Goal: Information Seeking & Learning: Compare options

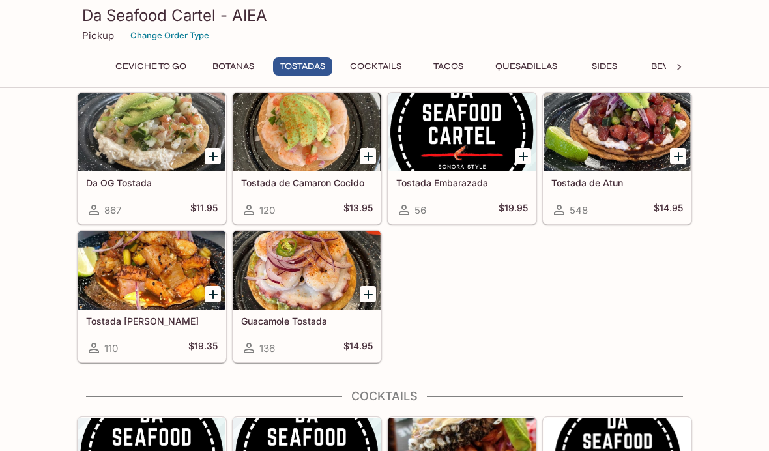
scroll to position [695, 0]
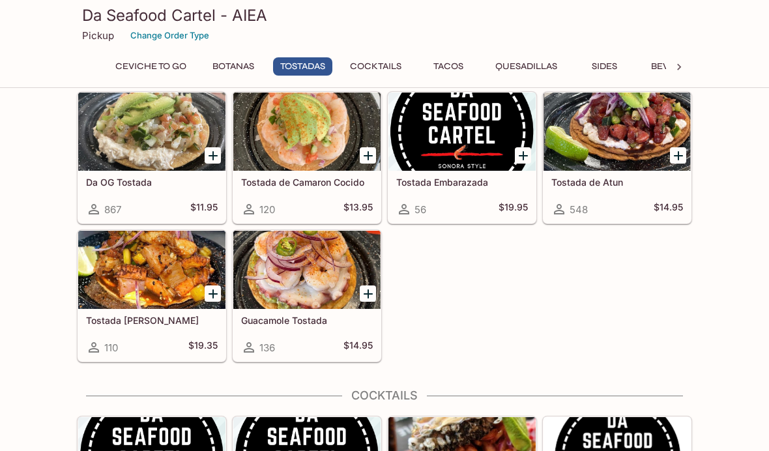
click at [145, 281] on div at bounding box center [151, 270] width 147 height 78
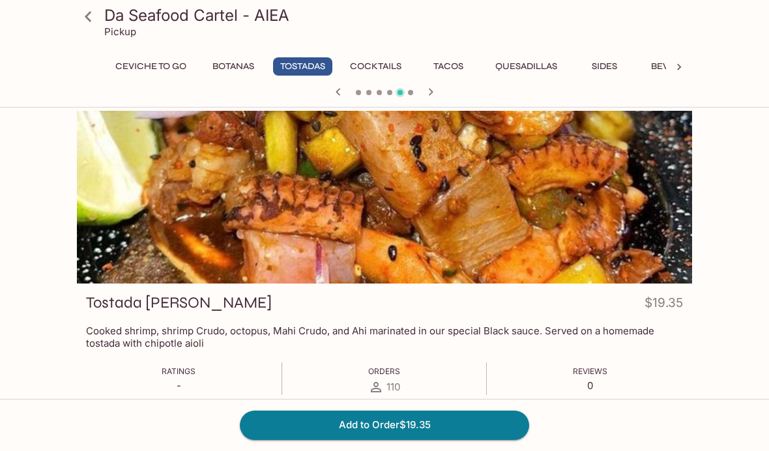
scroll to position [25, 0]
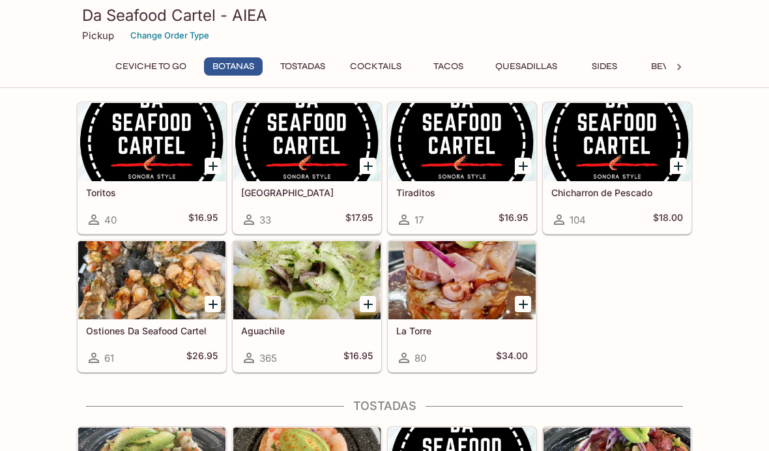
scroll to position [364, 0]
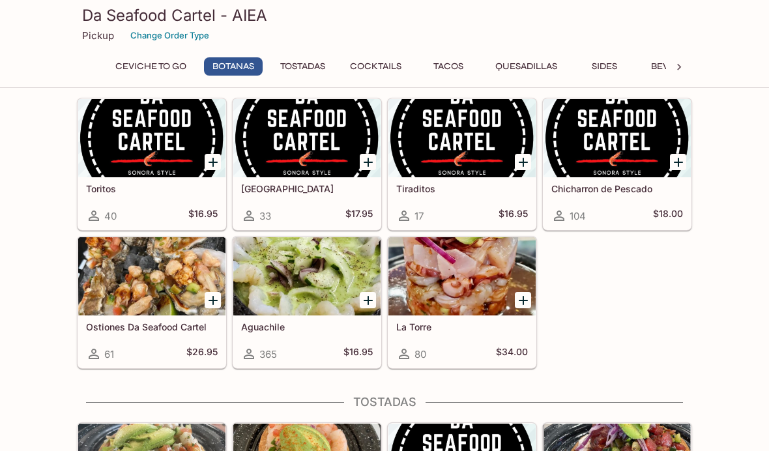
click at [617, 145] on div at bounding box center [617, 138] width 147 height 78
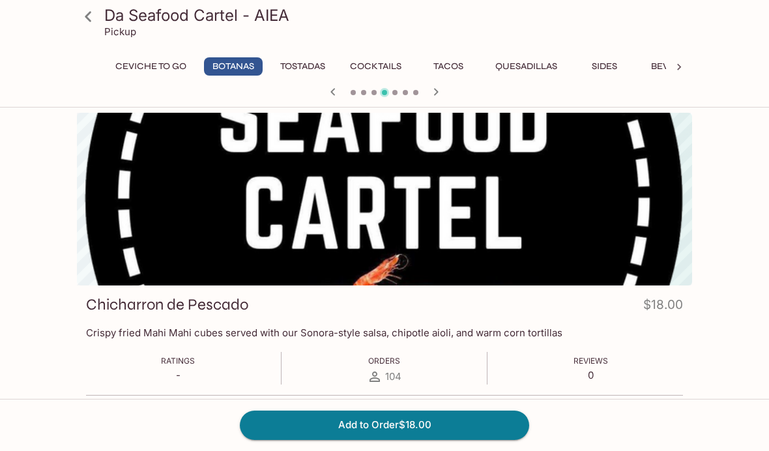
click at [295, 64] on button "Tostadas" at bounding box center [302, 66] width 59 height 18
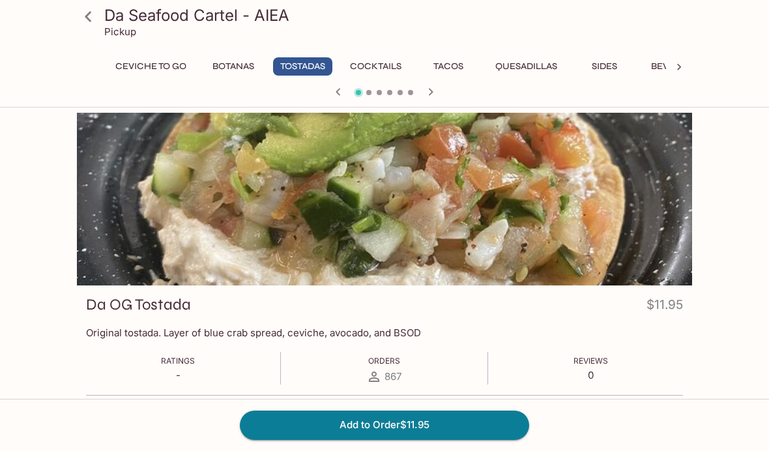
click at [89, 18] on icon at bounding box center [88, 16] width 7 height 10
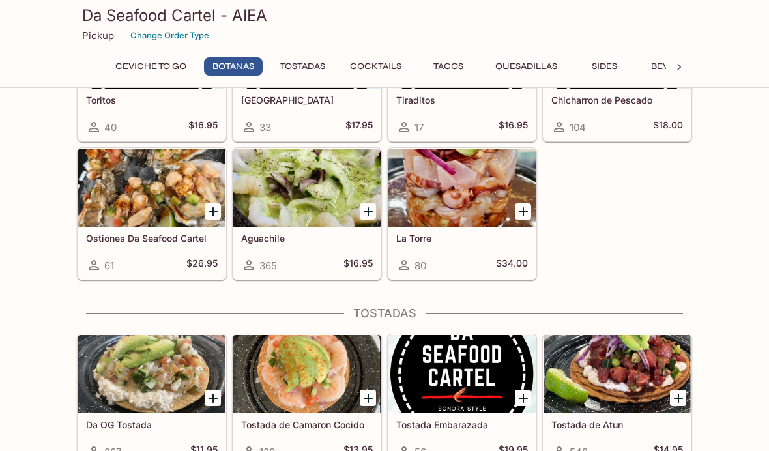
scroll to position [451, 0]
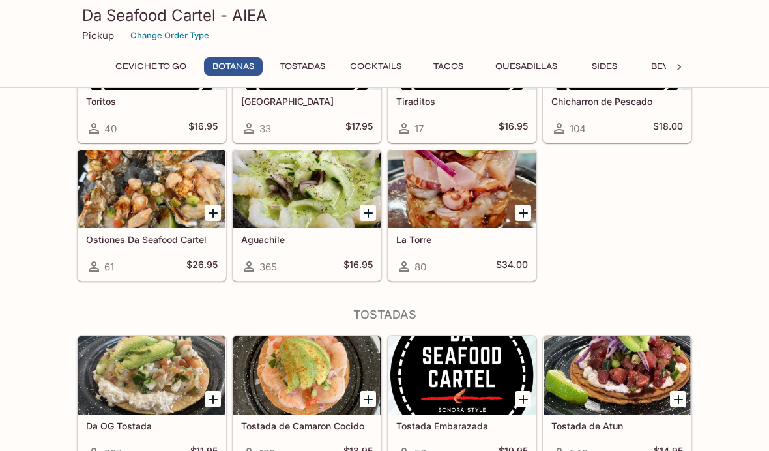
click at [310, 191] on div at bounding box center [306, 189] width 147 height 78
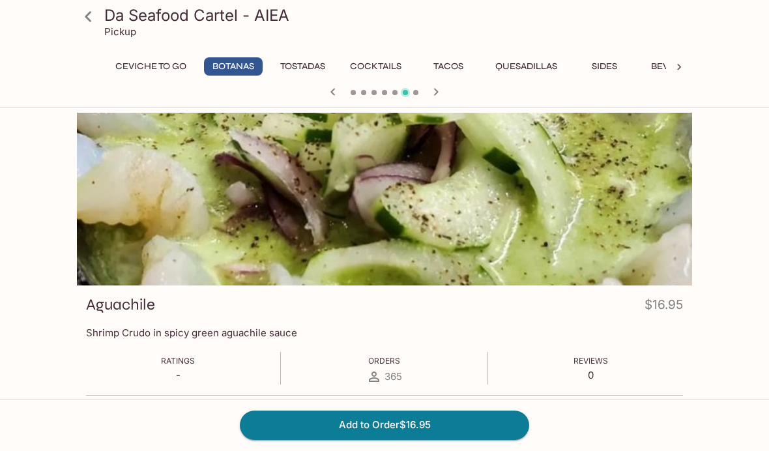
click at [87, 10] on icon at bounding box center [88, 16] width 23 height 23
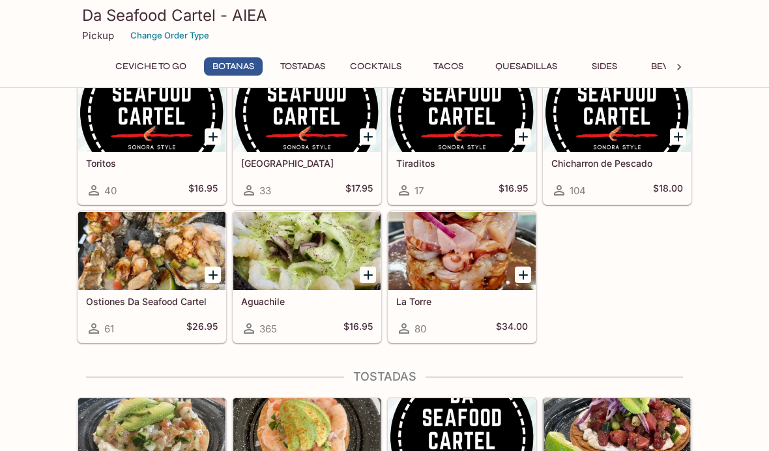
scroll to position [387, 0]
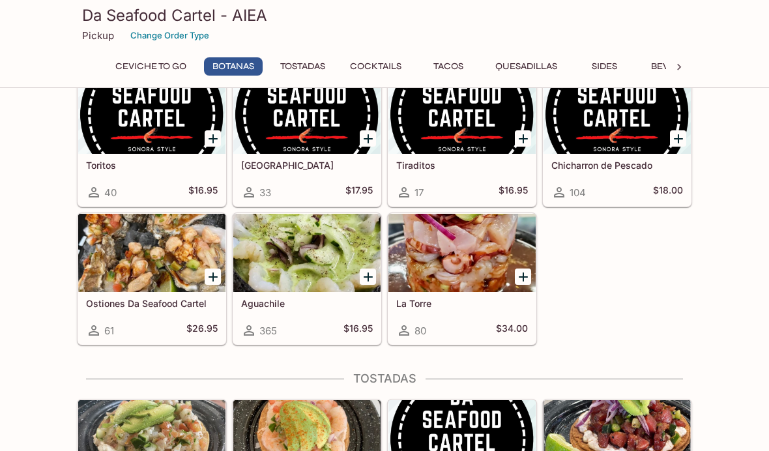
click at [138, 269] on div at bounding box center [151, 253] width 147 height 78
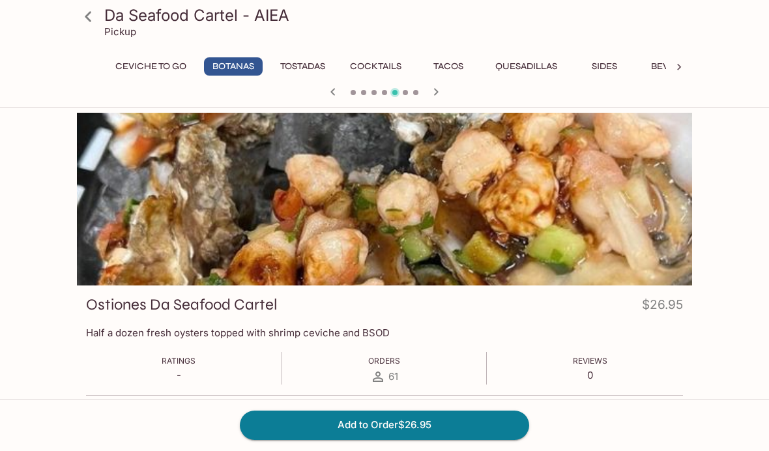
click at [88, 16] on icon at bounding box center [88, 16] width 23 height 23
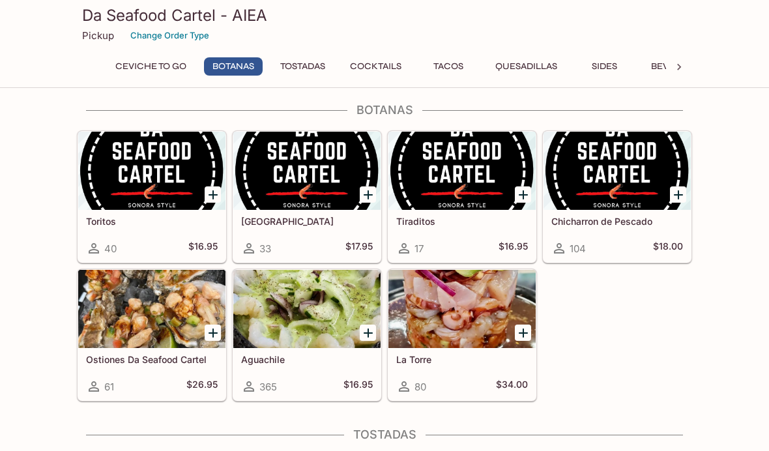
scroll to position [332, 0]
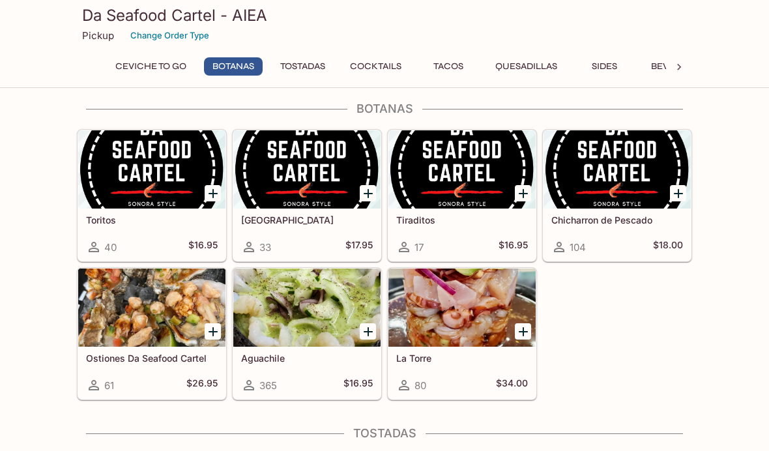
click at [160, 185] on div at bounding box center [151, 169] width 147 height 78
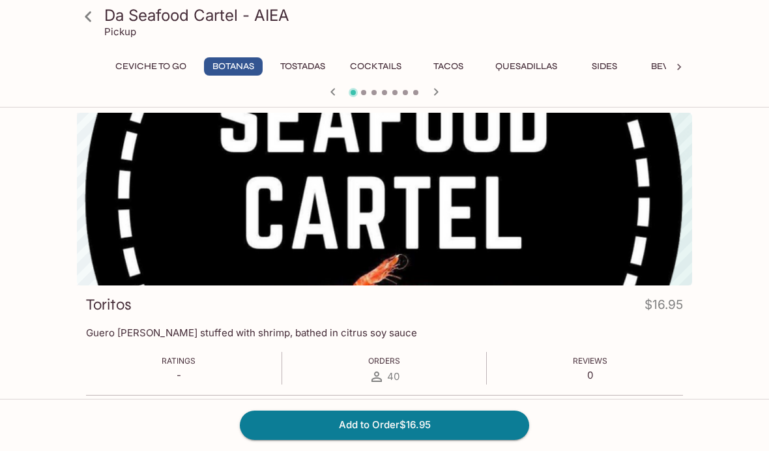
click at [93, 18] on icon at bounding box center [88, 16] width 23 height 23
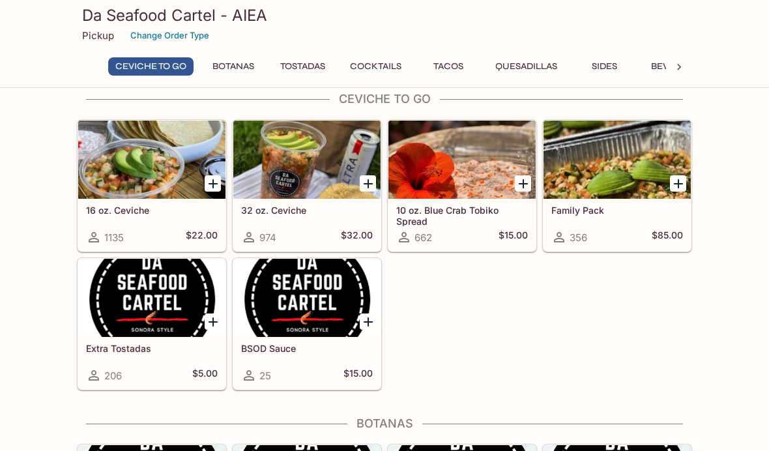
scroll to position [20, 0]
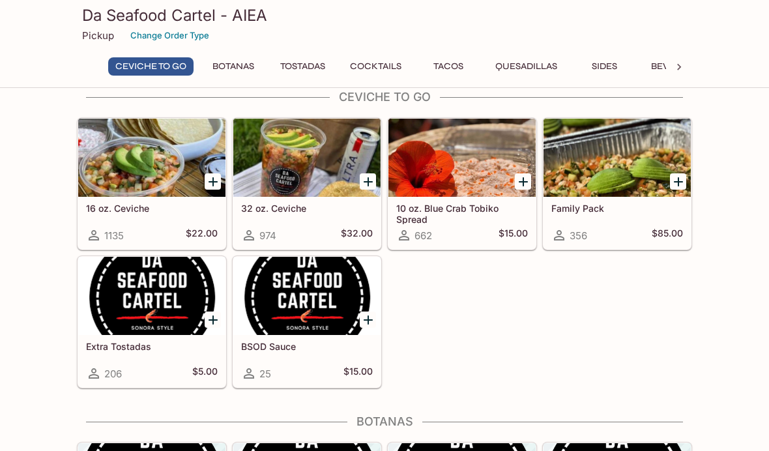
click at [149, 166] on div at bounding box center [151, 158] width 147 height 78
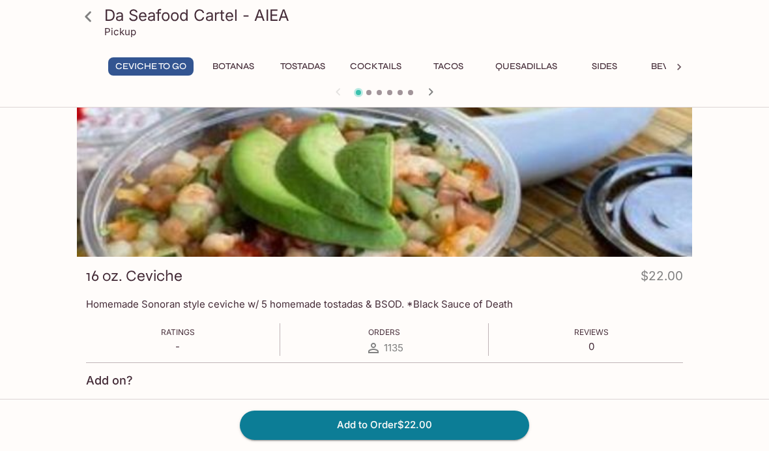
scroll to position [29, 0]
click at [80, 15] on icon at bounding box center [88, 16] width 23 height 23
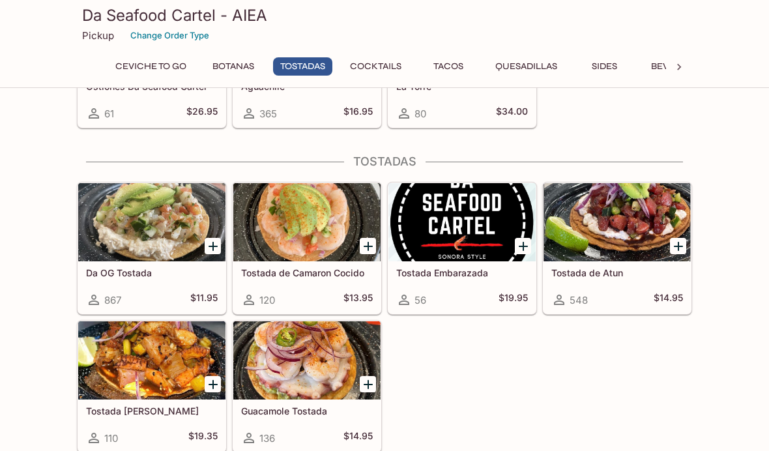
scroll to position [715, 0]
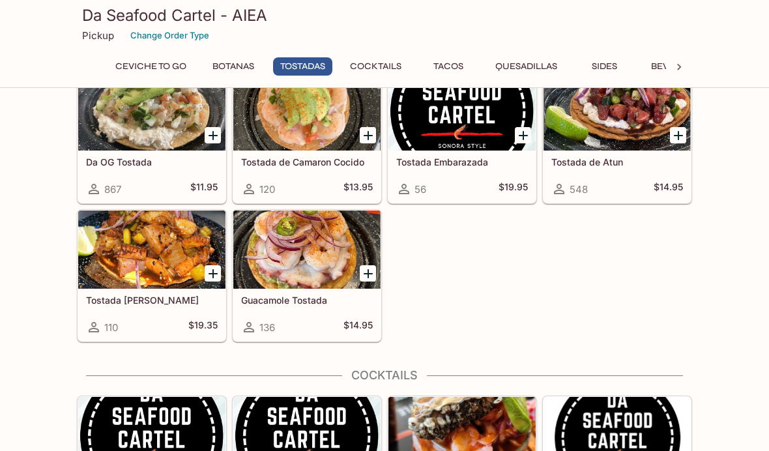
click at [309, 247] on div at bounding box center [306, 250] width 147 height 78
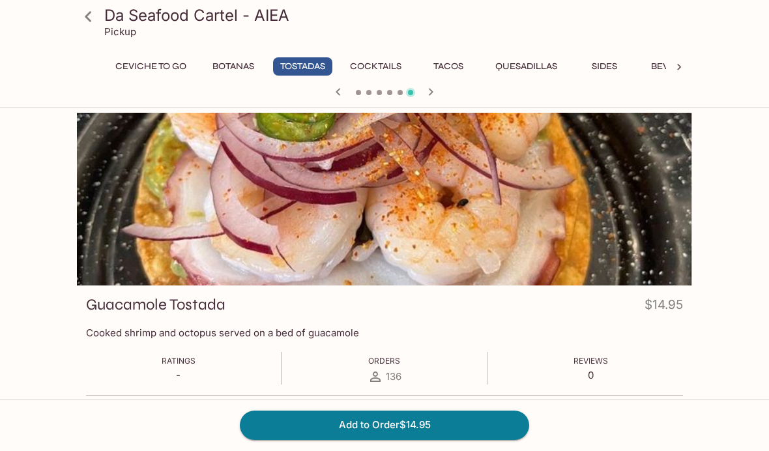
click at [80, 22] on icon at bounding box center [88, 16] width 23 height 23
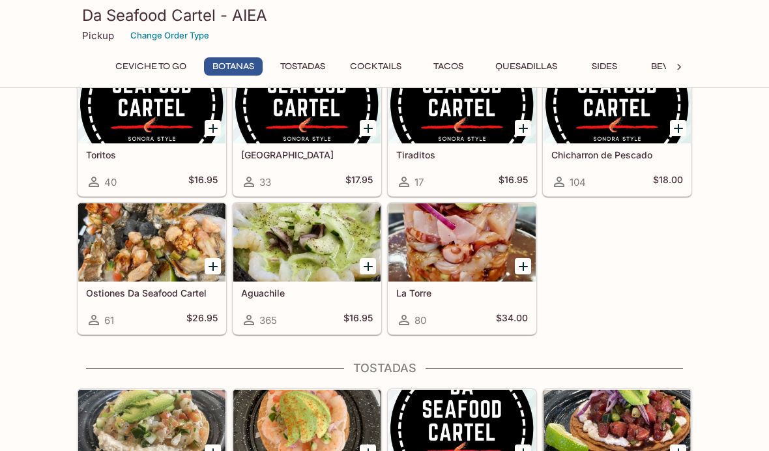
scroll to position [398, 0]
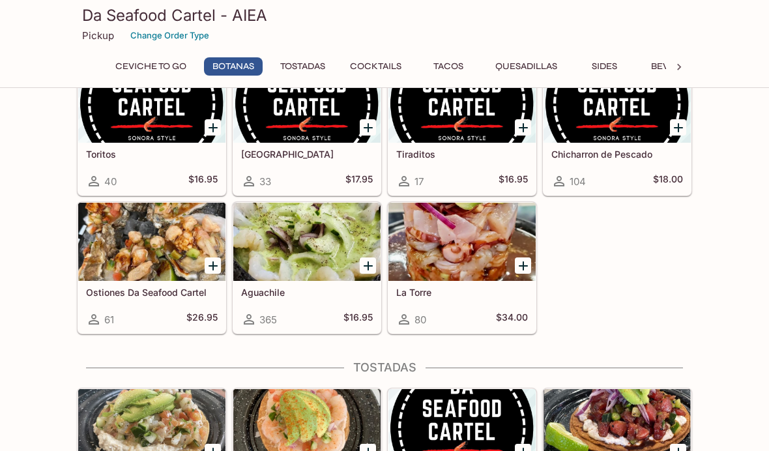
click at [469, 259] on div at bounding box center [461, 242] width 147 height 78
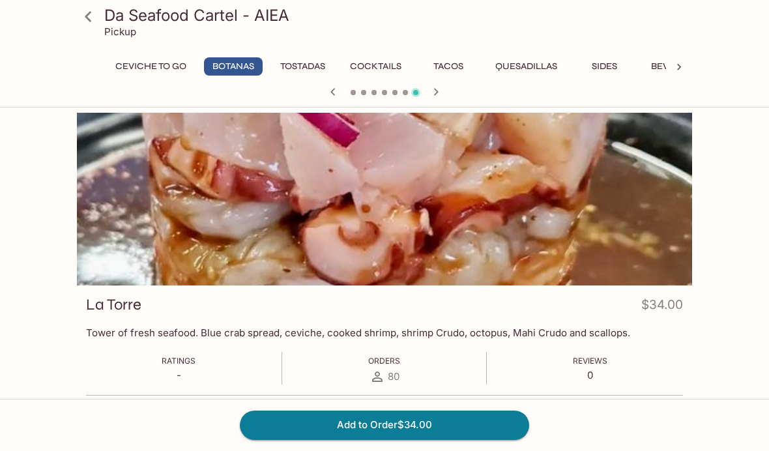
click at [88, 24] on icon at bounding box center [88, 16] width 23 height 23
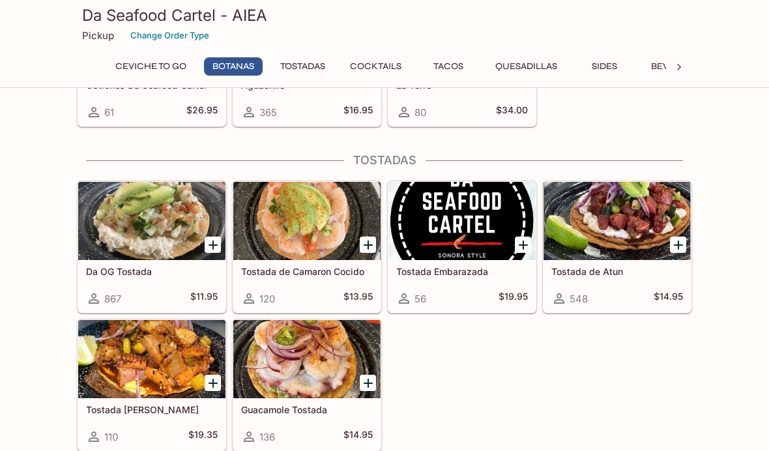
scroll to position [609, 0]
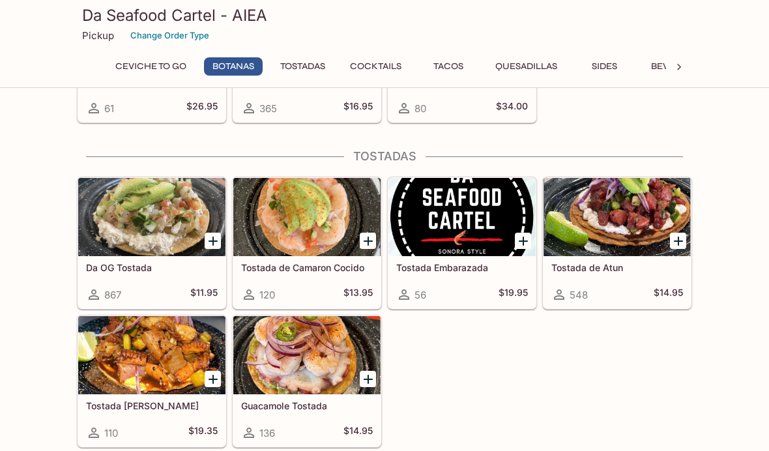
click at [289, 220] on div at bounding box center [306, 217] width 147 height 78
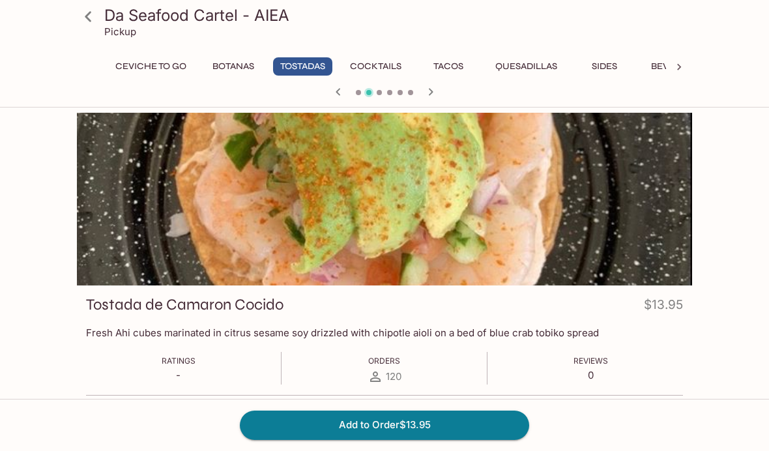
click at [96, 16] on icon at bounding box center [88, 16] width 23 height 23
